Goal: Task Accomplishment & Management: Use online tool/utility

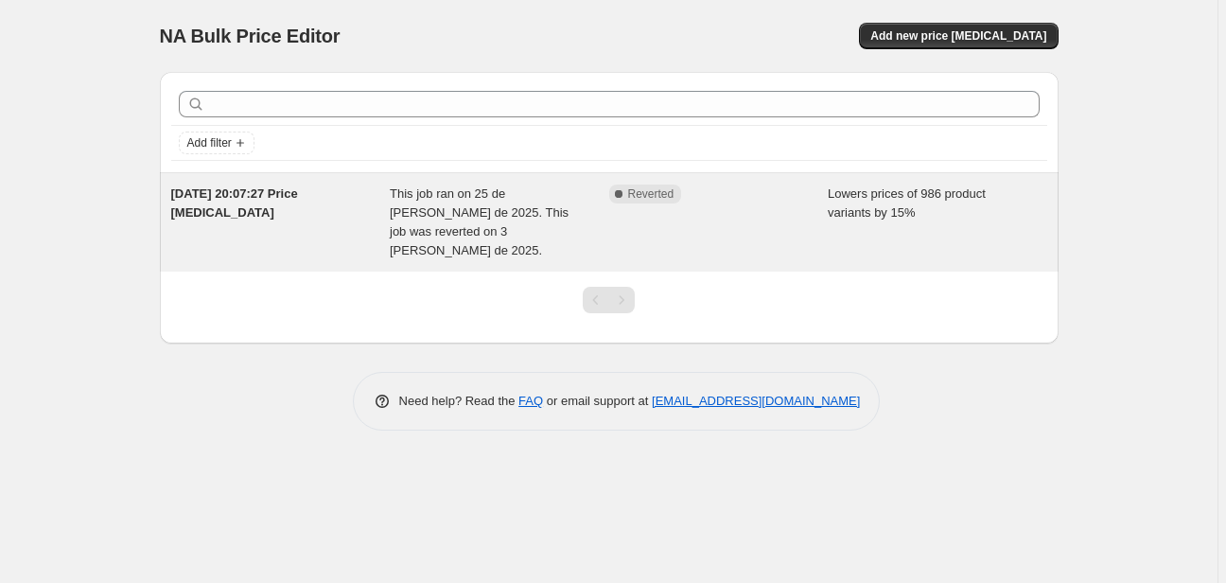
click at [571, 221] on div "This job ran on 25 de [PERSON_NAME] de 2025. This job was reverted on 3 [PERSON…" at bounding box center [499, 222] width 219 height 76
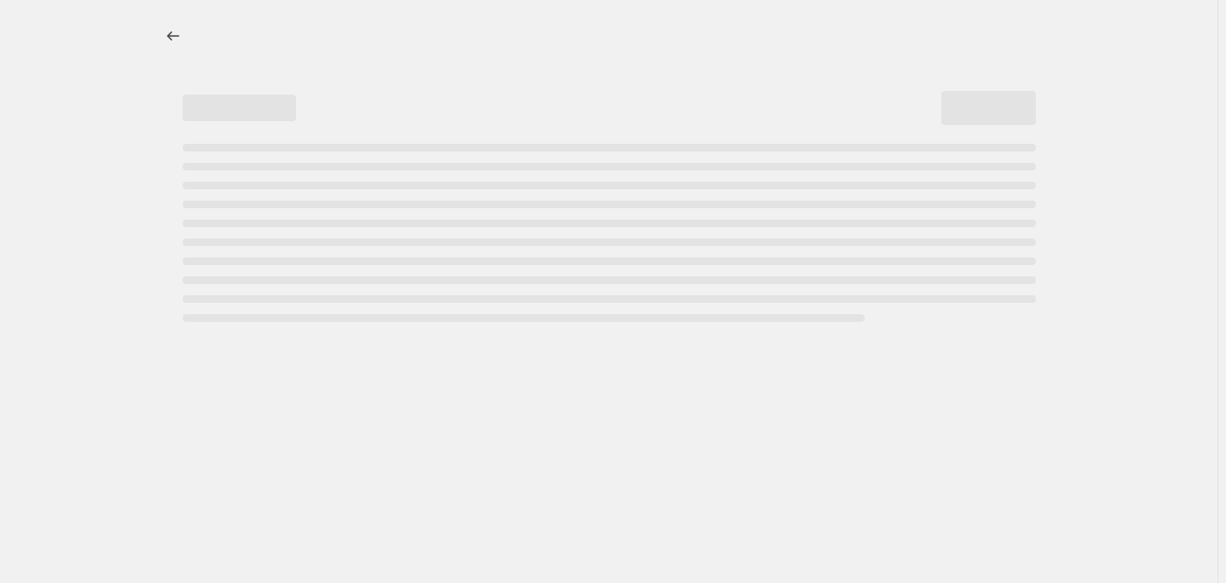
select select "percentage"
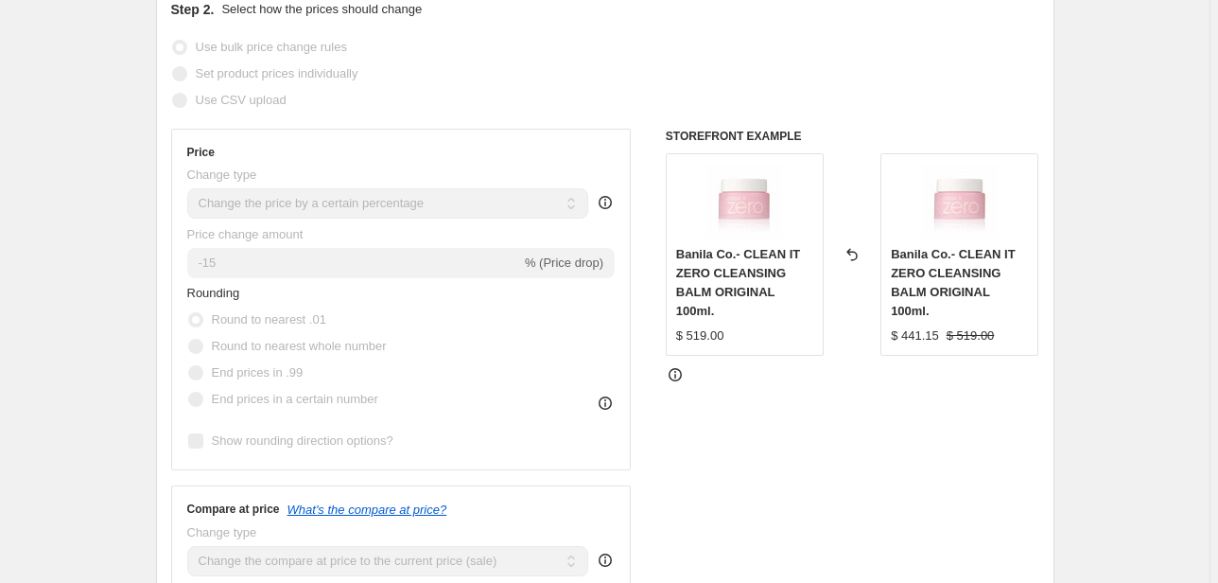
scroll to position [1211, 0]
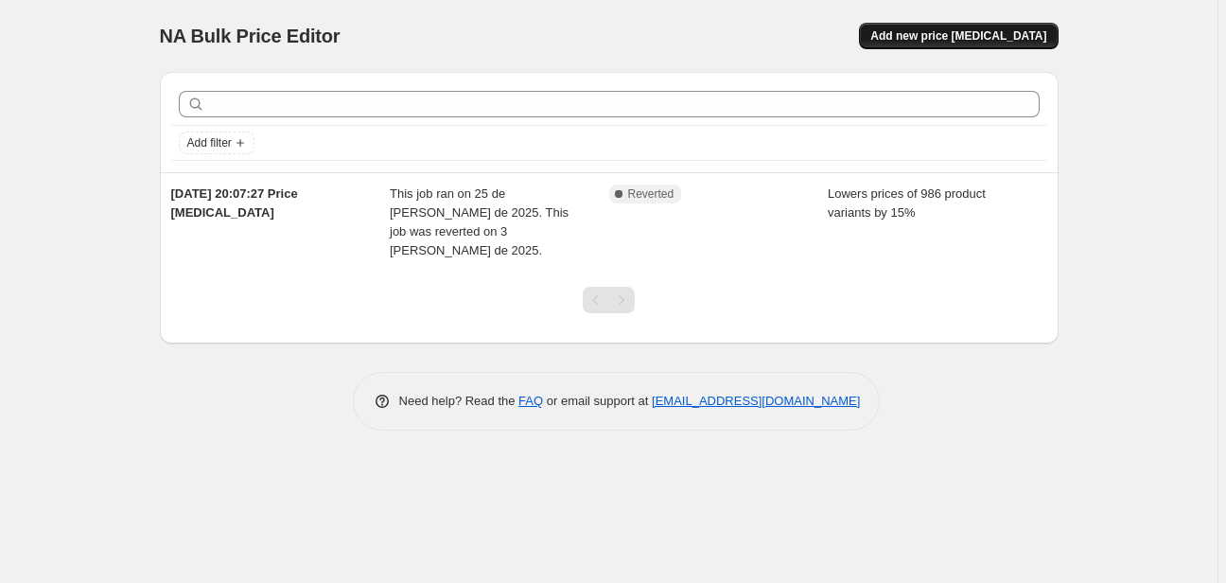
click at [998, 29] on span "Add new price [MEDICAL_DATA]" at bounding box center [958, 35] width 176 height 15
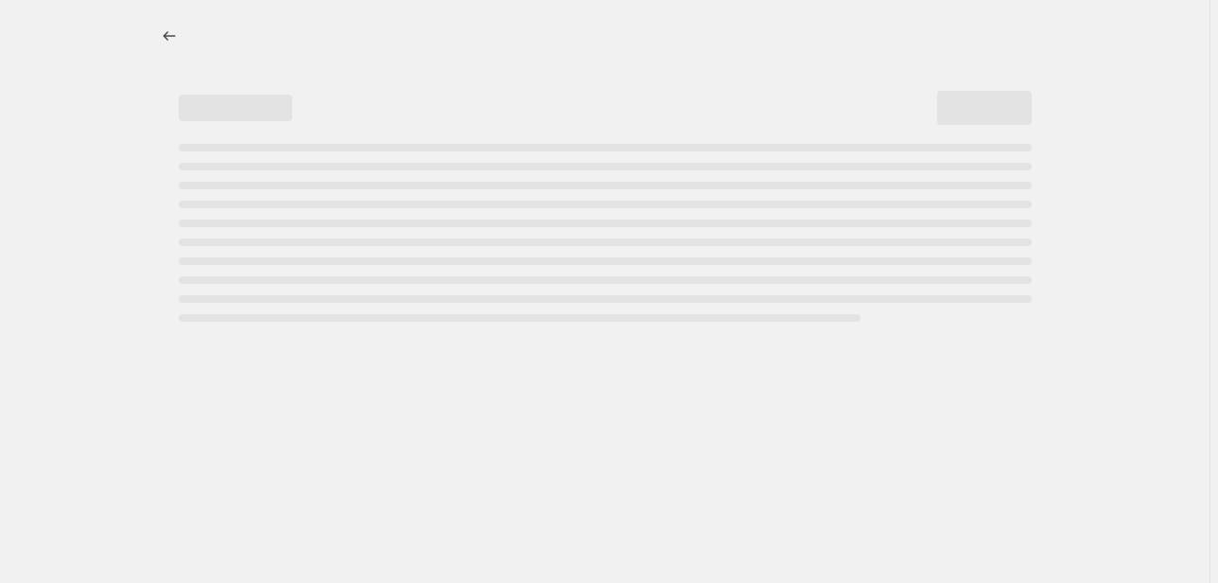
select select "percentage"
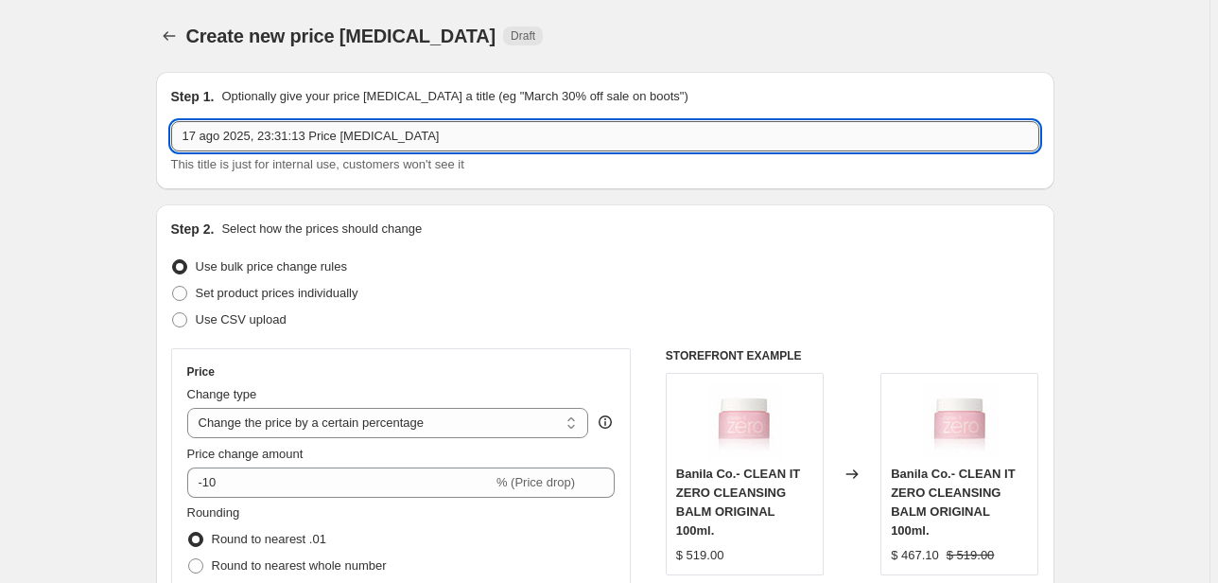
drag, startPoint x: 435, startPoint y: 136, endPoint x: 178, endPoint y: 136, distance: 257.3
click at [178, 136] on input "17 ago 2025, 23:31:13 Price [MEDICAL_DATA]" at bounding box center [605, 136] width 868 height 30
click at [262, 147] on input "10" at bounding box center [605, 136] width 868 height 30
type input "10 del 18 al 24"
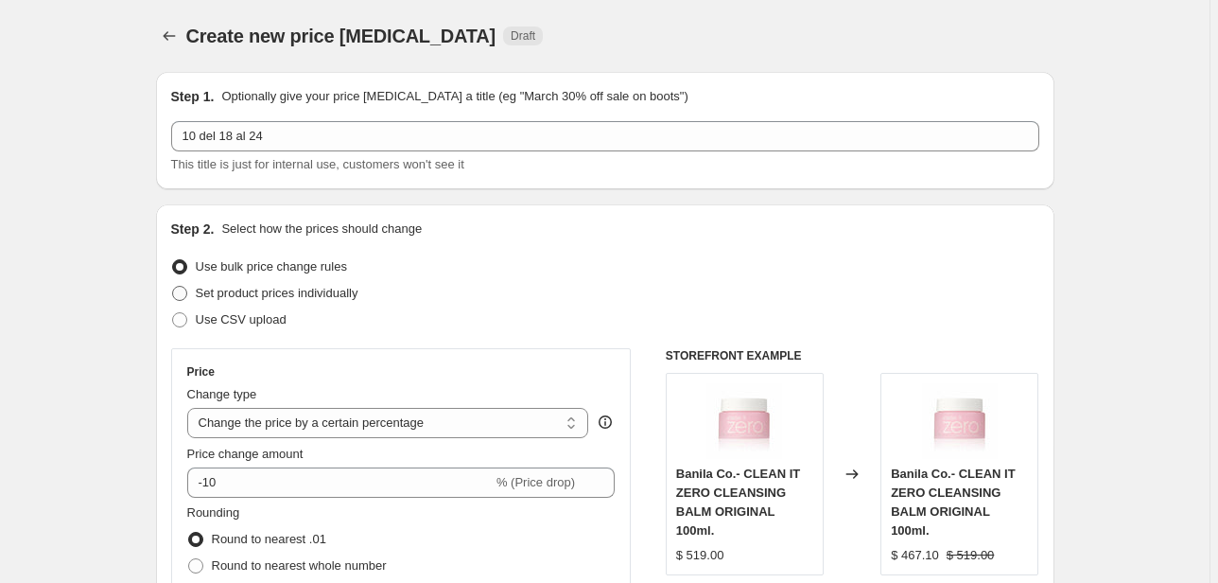
click at [184, 299] on span at bounding box center [179, 293] width 15 height 15
click at [173, 287] on input "Set product prices individually" at bounding box center [172, 286] width 1 height 1
radio input "true"
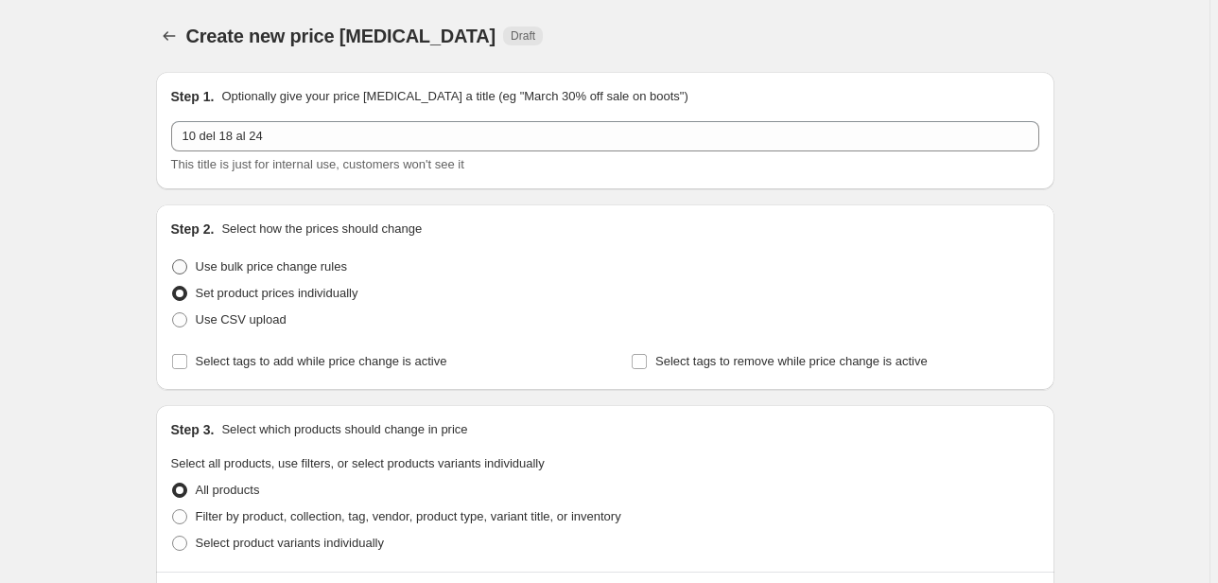
click at [182, 264] on span at bounding box center [179, 266] width 15 height 15
click at [173, 260] on input "Use bulk price change rules" at bounding box center [172, 259] width 1 height 1
radio input "true"
select select "percentage"
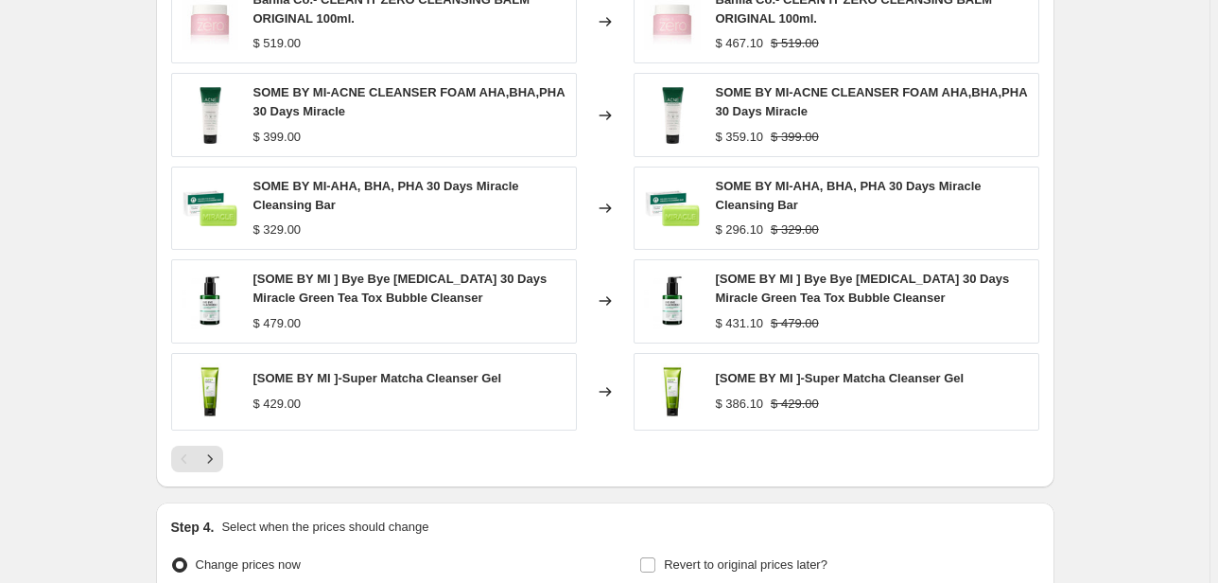
scroll to position [1331, 0]
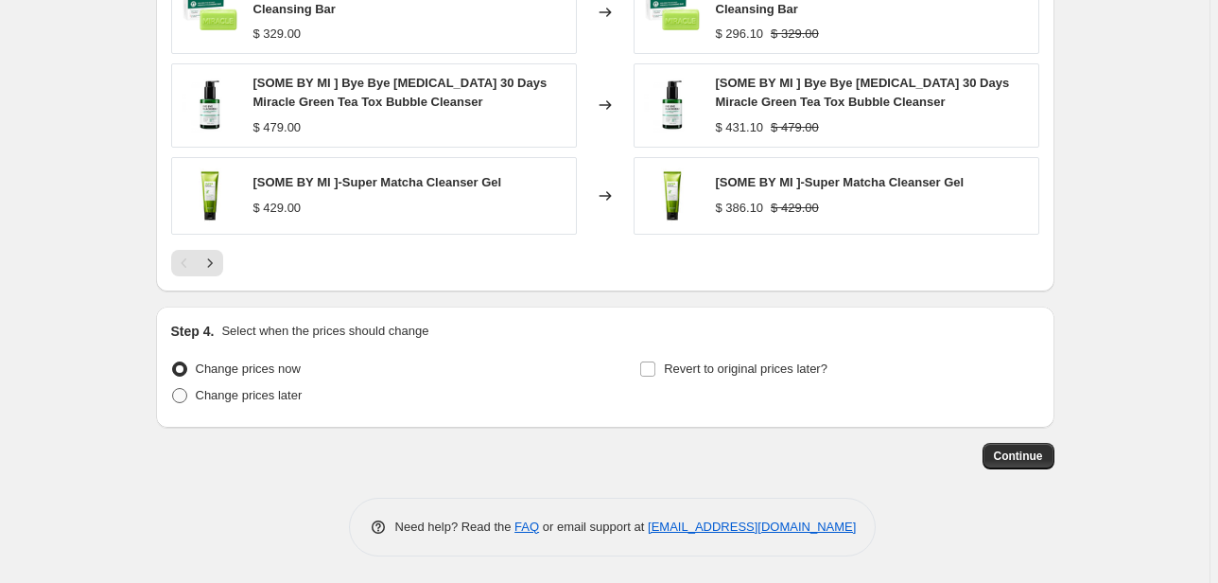
click at [183, 395] on span at bounding box center [179, 395] width 15 height 15
click at [173, 389] on input "Change prices later" at bounding box center [172, 388] width 1 height 1
radio input "true"
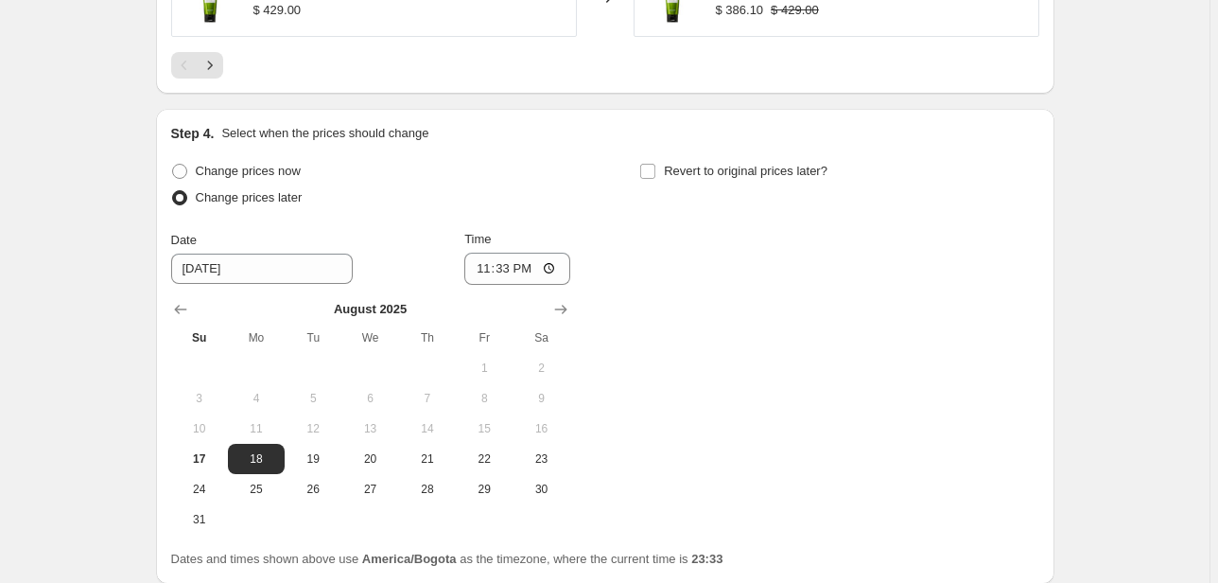
scroll to position [1558, 0]
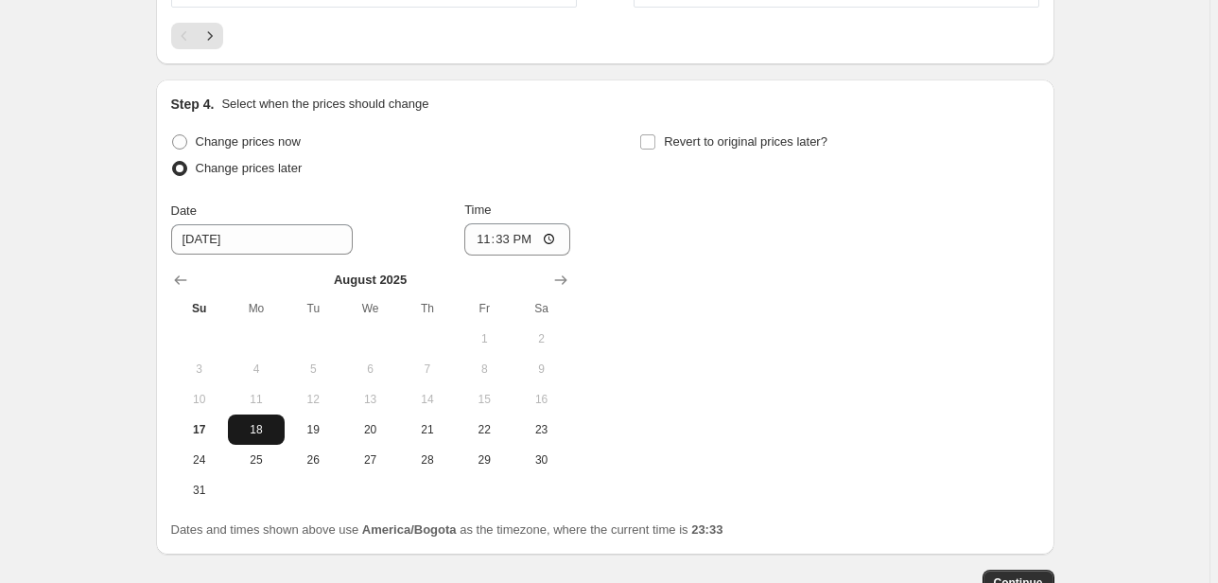
click at [253, 425] on span "18" at bounding box center [257, 429] width 42 height 15
click at [209, 455] on span "24" at bounding box center [200, 459] width 42 height 15
click at [258, 432] on span "18" at bounding box center [257, 429] width 42 height 15
type input "[DATE]"
click at [496, 236] on input "23:33" at bounding box center [517, 239] width 106 height 32
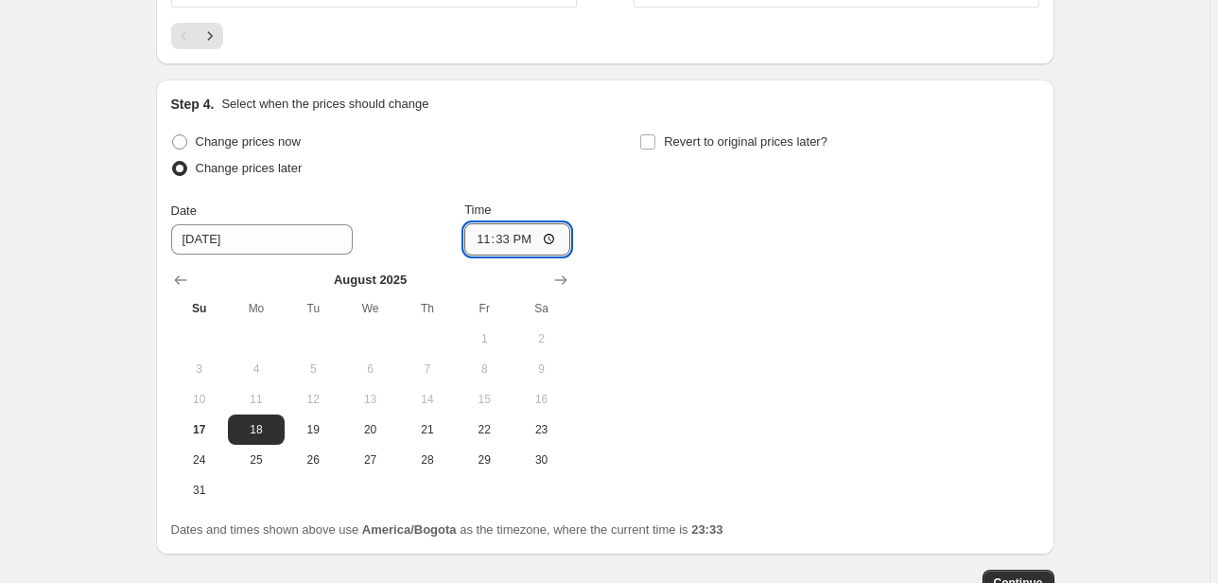
click at [484, 236] on input "23:33" at bounding box center [517, 239] width 106 height 32
click at [551, 236] on input "23:33" at bounding box center [517, 239] width 106 height 32
type input "00:00"
click at [764, 332] on div "Change prices now Change prices later Date [DATE] Time 00:00 [DATE] Su Mo Tu We…" at bounding box center [605, 317] width 868 height 376
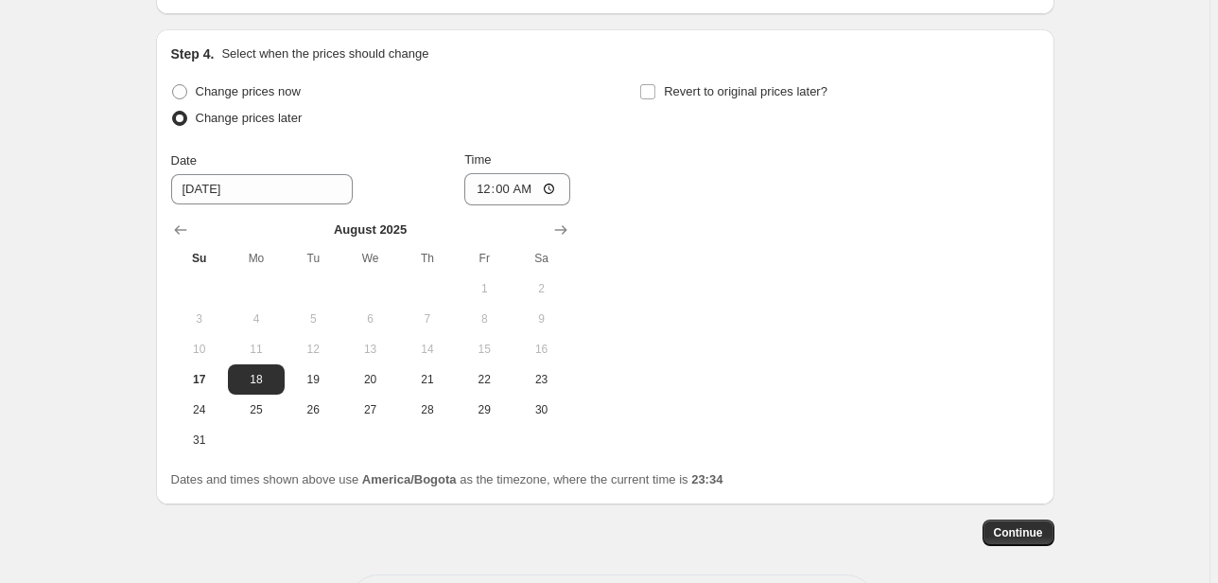
scroll to position [1634, 0]
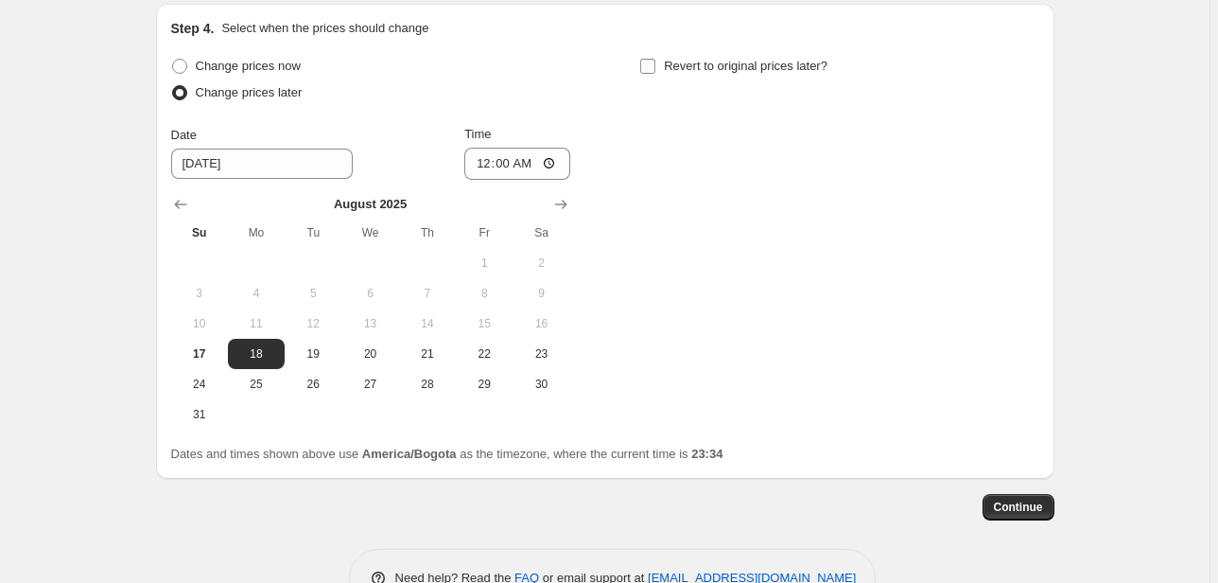
click at [652, 60] on input "Revert to original prices later?" at bounding box center [647, 66] width 15 height 15
checkbox input "true"
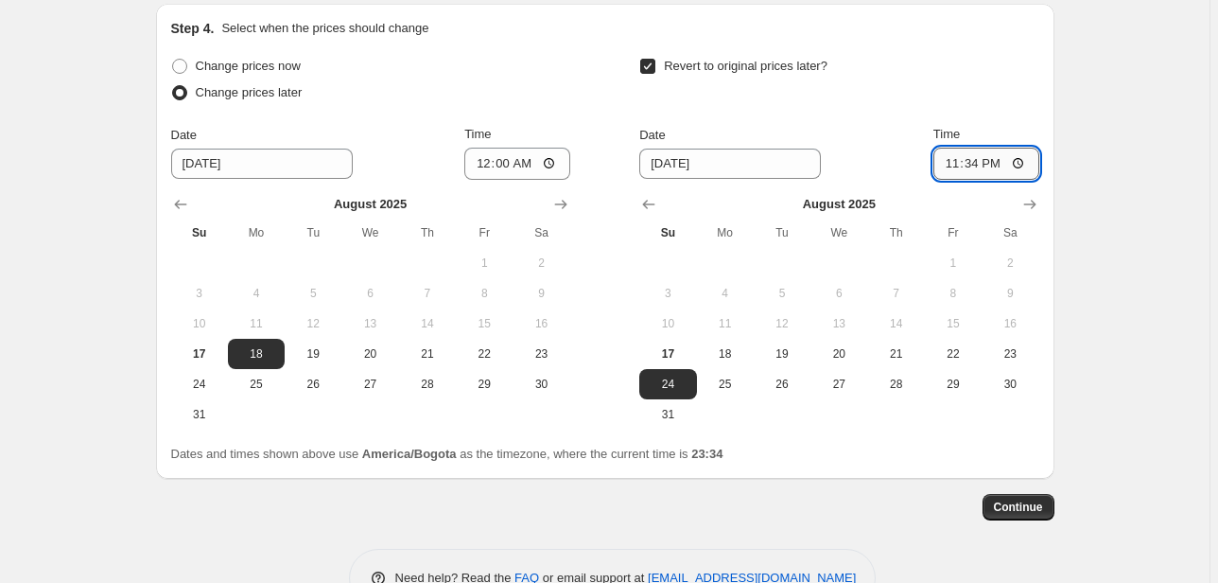
click at [985, 164] on input "23:34" at bounding box center [987, 164] width 106 height 32
click at [964, 164] on input "23:34" at bounding box center [987, 164] width 106 height 32
click at [1024, 162] on input "23:34" at bounding box center [987, 164] width 106 height 32
type input "23:59"
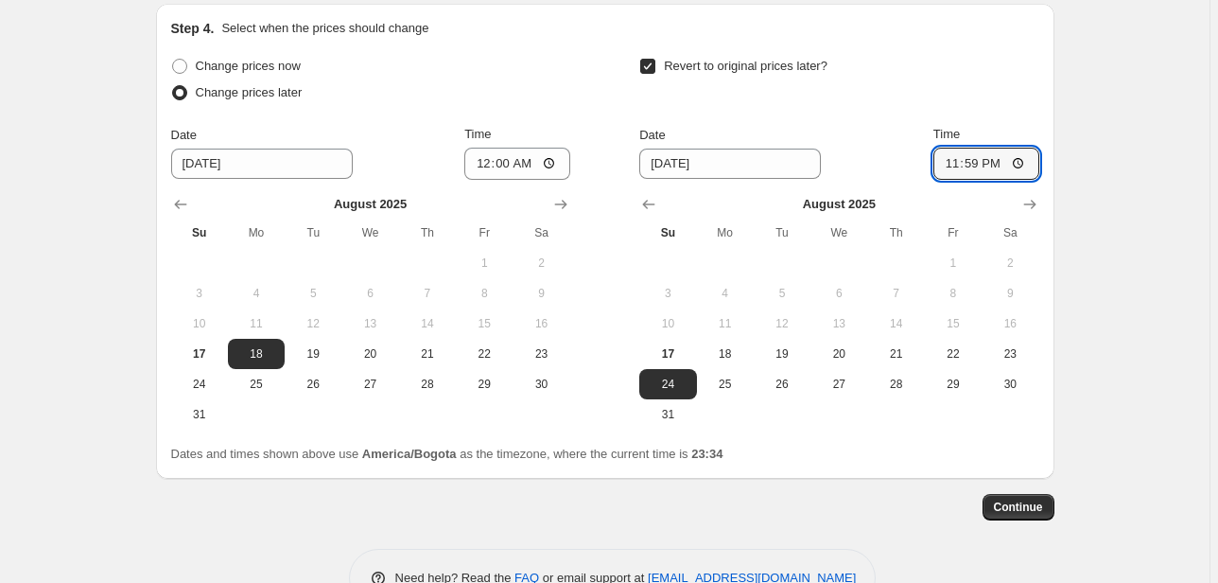
click at [1033, 508] on span "Continue" at bounding box center [1018, 506] width 49 height 15
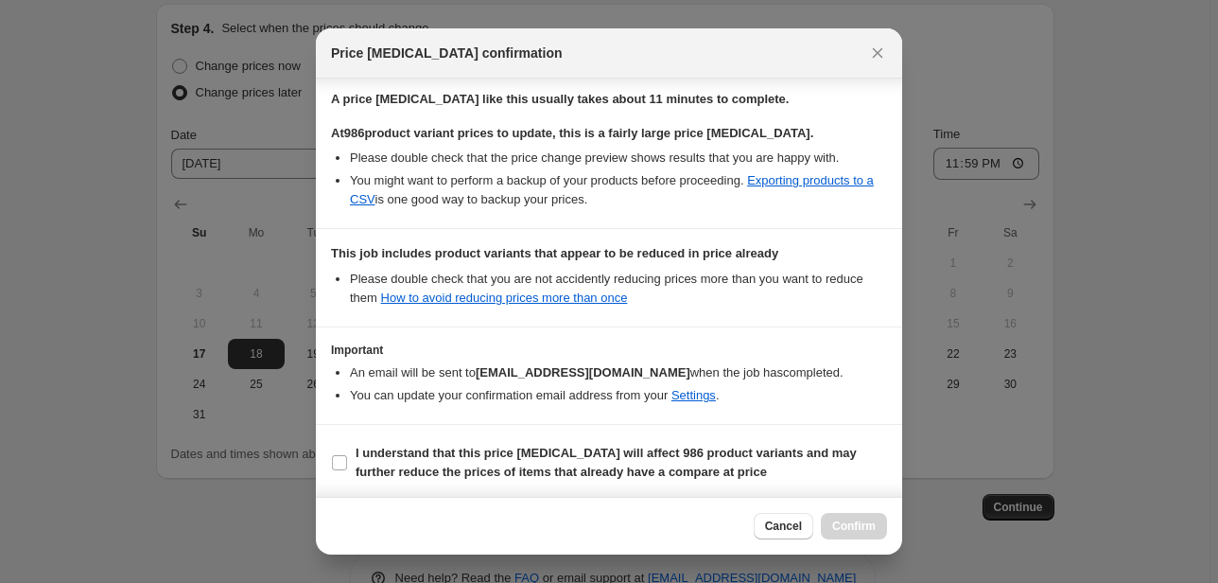
scroll to position [312, 0]
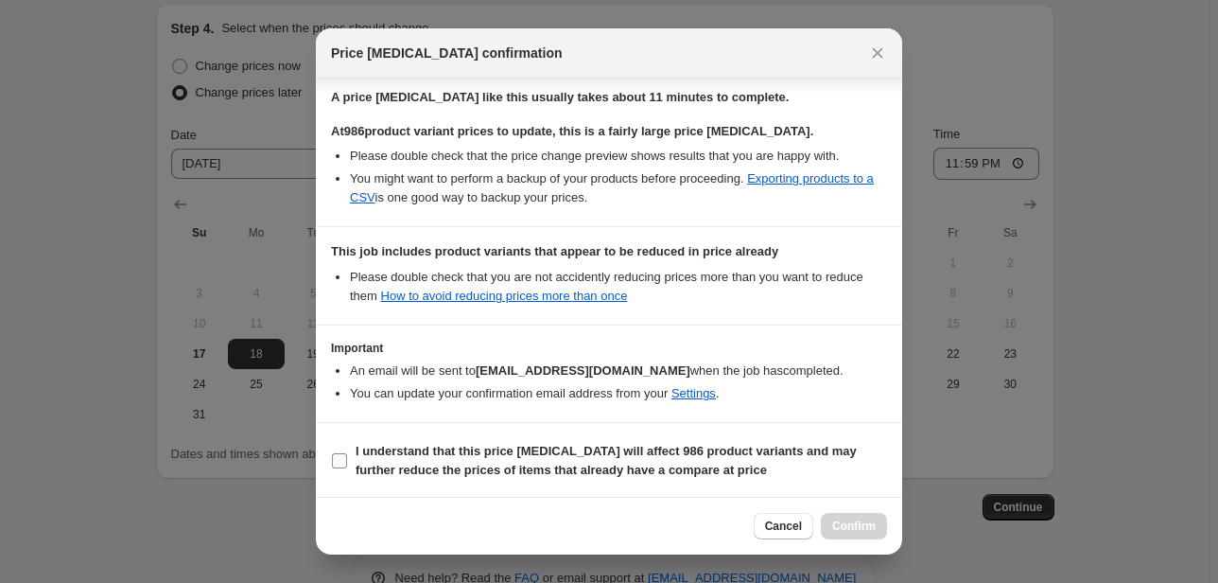
click at [341, 458] on input "I understand that this price [MEDICAL_DATA] will affect 986 product variants an…" at bounding box center [339, 460] width 15 height 15
checkbox input "true"
click at [875, 526] on span "Confirm" at bounding box center [854, 525] width 44 height 15
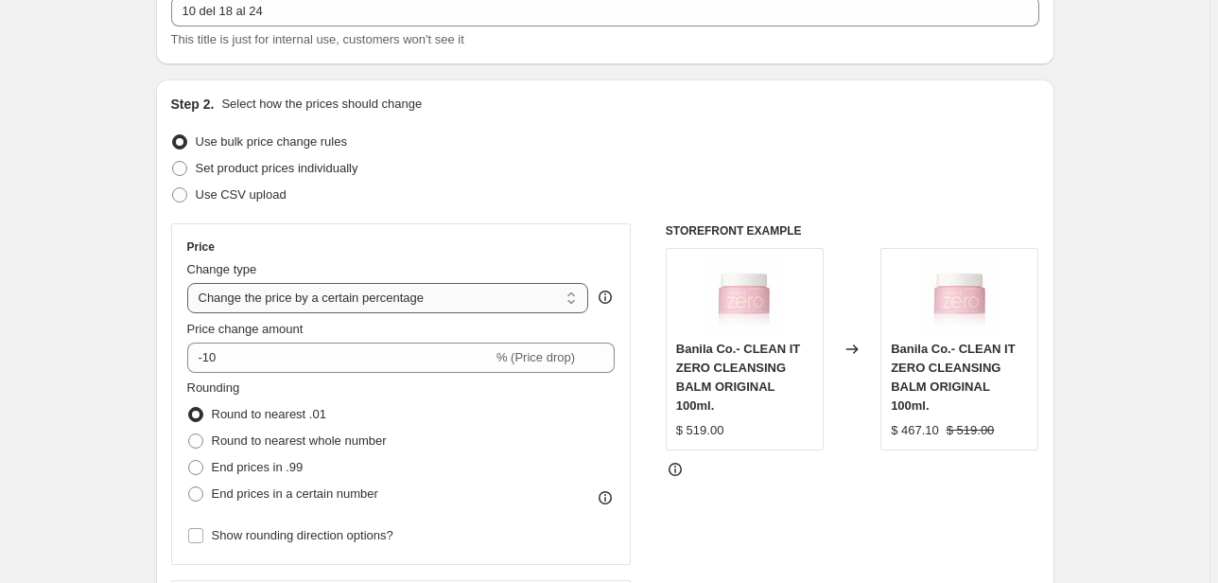
scroll to position [378, 0]
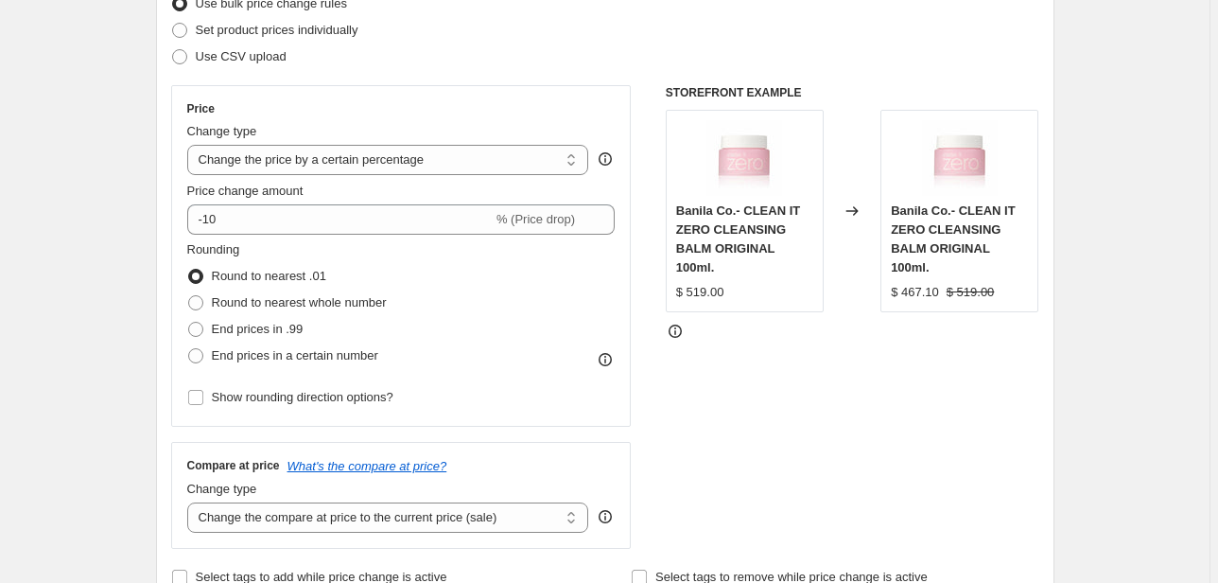
click at [681, 332] on icon at bounding box center [675, 331] width 19 height 19
